Goal: Use online tool/utility: Utilize a website feature to perform a specific function

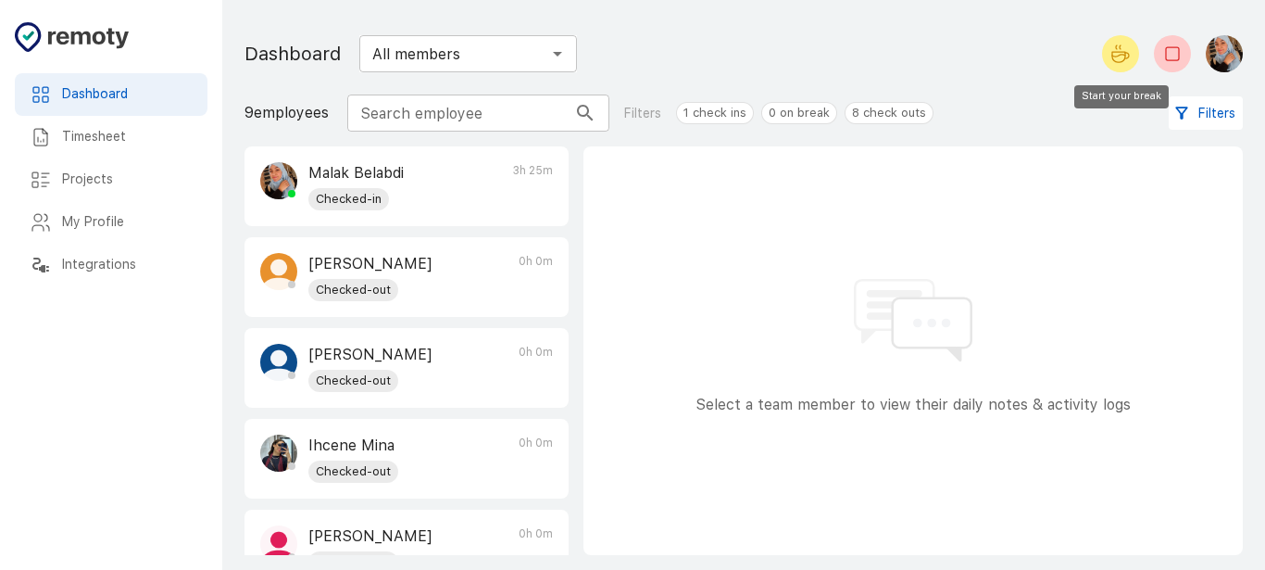
click at [1122, 63] on icon "Start your break" at bounding box center [1121, 54] width 22 height 22
click at [1173, 52] on icon "End your break" at bounding box center [1173, 54] width 22 height 22
click at [1114, 57] on icon "Start your break" at bounding box center [1121, 54] width 22 height 22
click at [1169, 56] on icon "End your break" at bounding box center [1168, 56] width 9 height 2
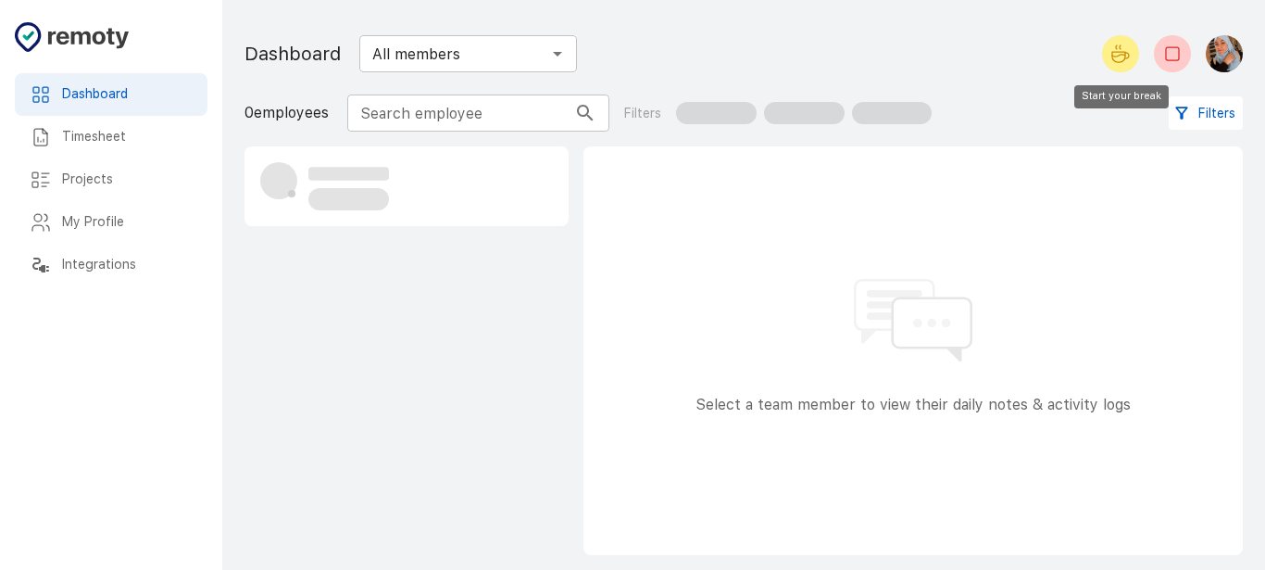
click at [1118, 57] on icon "Start your break" at bounding box center [1121, 54] width 22 height 22
